Goal: Complete application form

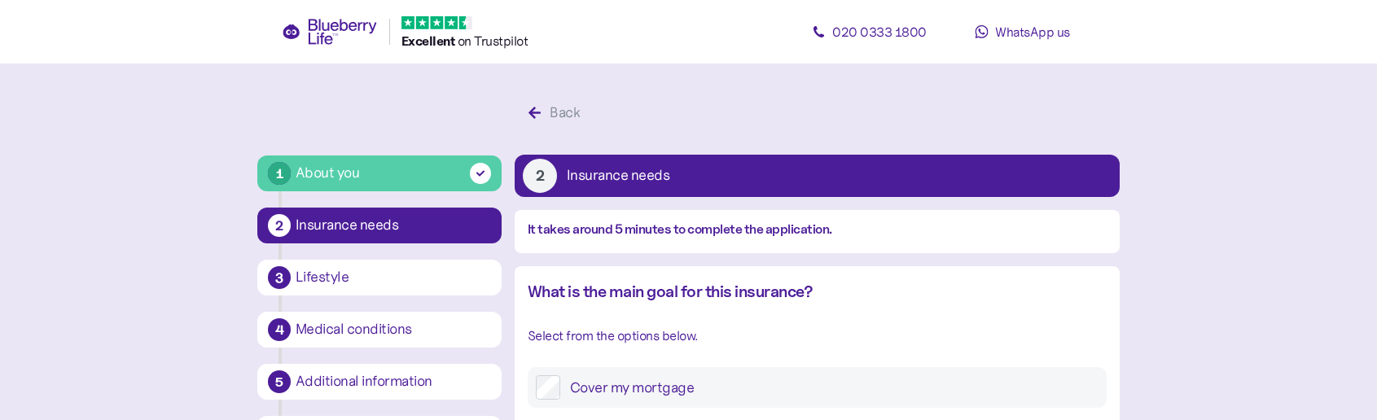
click at [398, 175] on div "About you" at bounding box center [393, 173] width 195 height 22
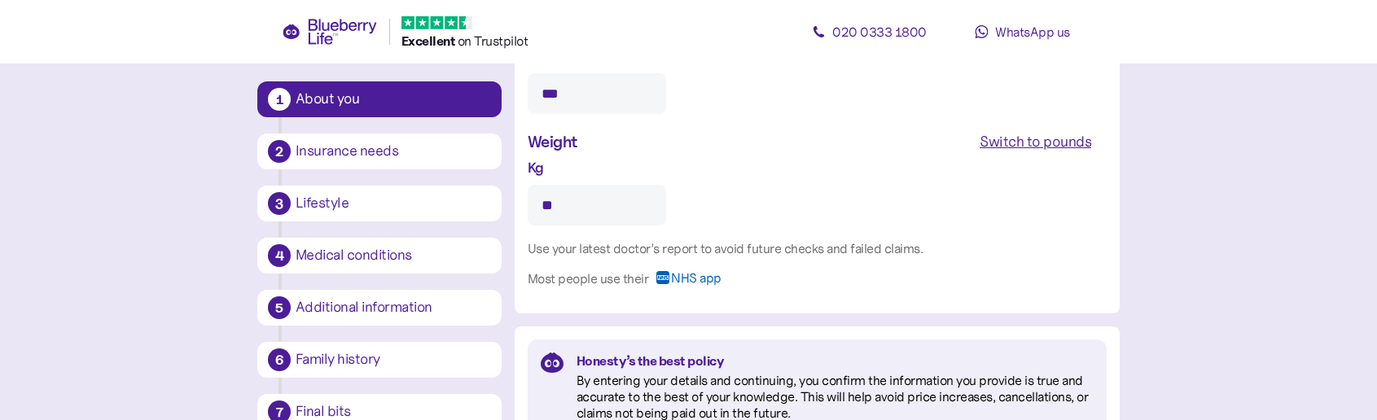
scroll to position [1843, 0]
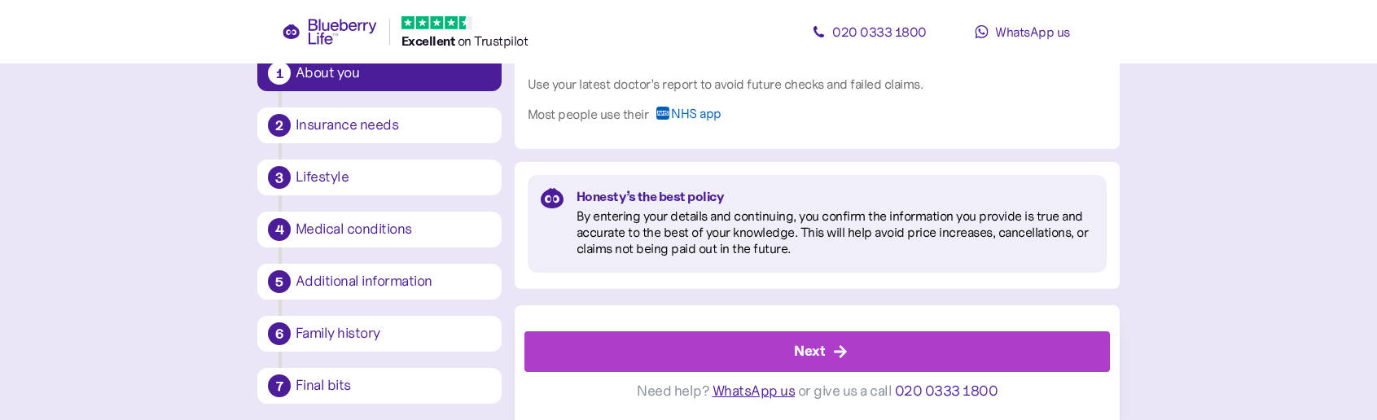
click at [706, 358] on div "Next" at bounding box center [821, 351] width 549 height 39
